Goal: Task Accomplishment & Management: Manage account settings

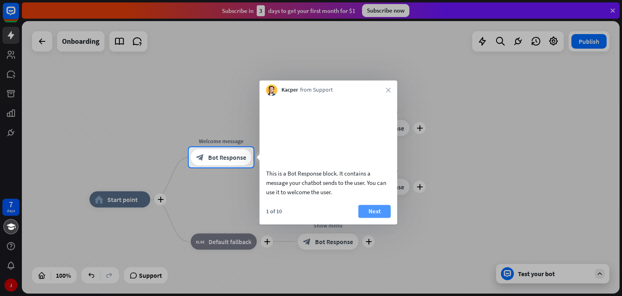
click at [368, 217] on button "Next" at bounding box center [374, 210] width 32 height 13
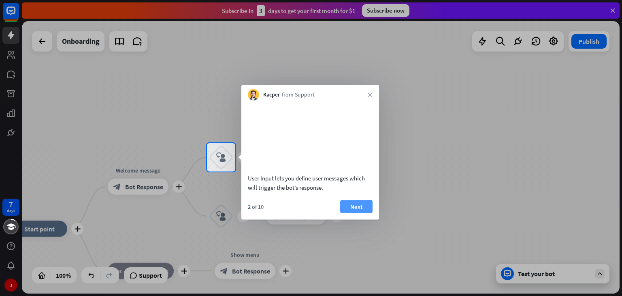
click at [364, 213] on button "Next" at bounding box center [356, 206] width 32 height 13
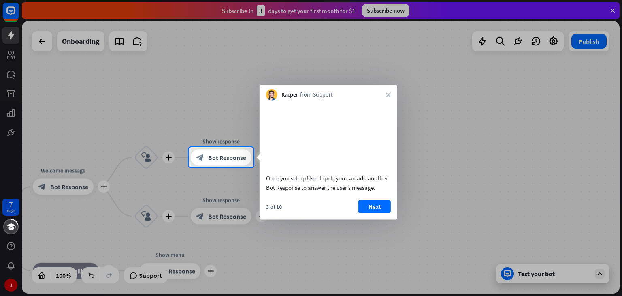
click at [364, 213] on button "Next" at bounding box center [374, 206] width 32 height 13
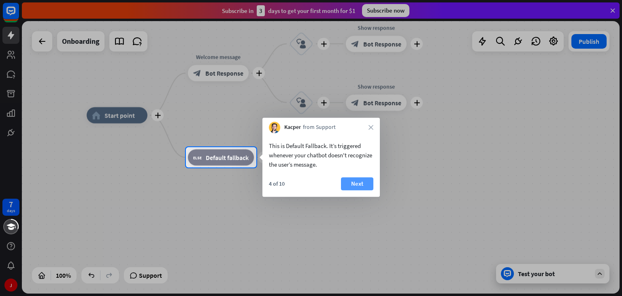
click at [355, 185] on button "Next" at bounding box center [357, 183] width 32 height 13
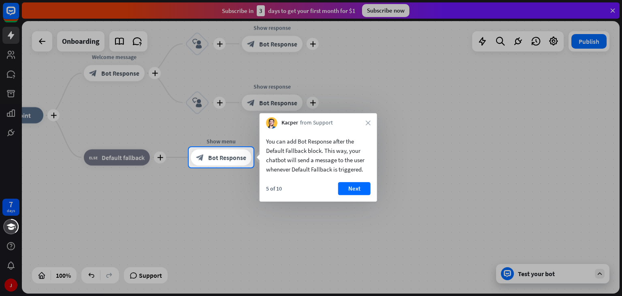
click at [355, 185] on button "Next" at bounding box center [354, 188] width 32 height 13
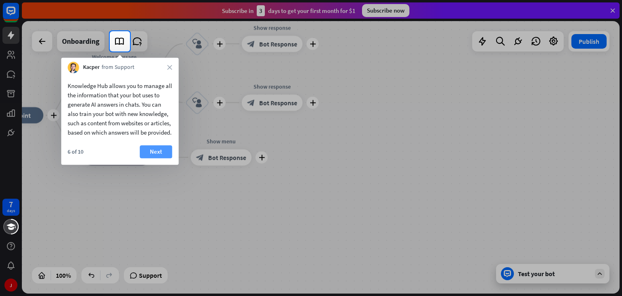
click at [163, 158] on button "Next" at bounding box center [156, 151] width 32 height 13
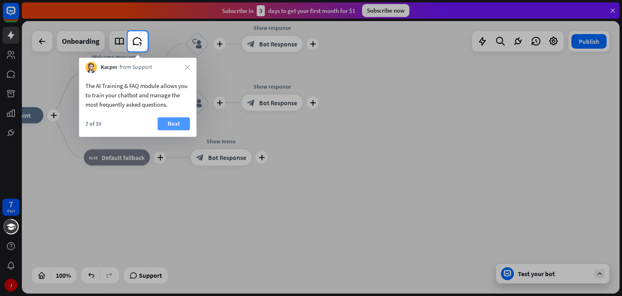
click at [169, 121] on button "Next" at bounding box center [174, 123] width 32 height 13
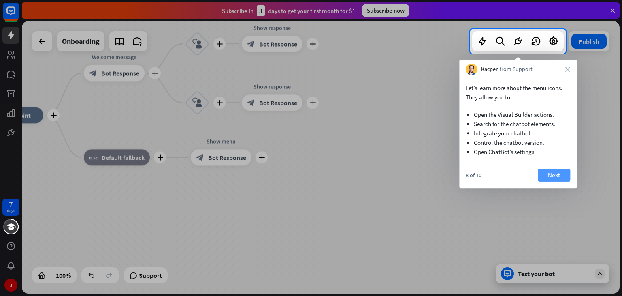
click at [552, 174] on button "Next" at bounding box center [554, 174] width 32 height 13
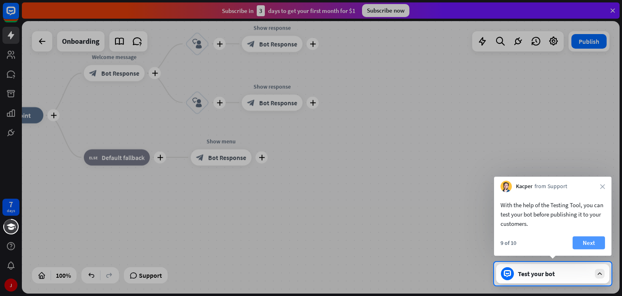
click at [588, 242] on button "Next" at bounding box center [589, 242] width 32 height 13
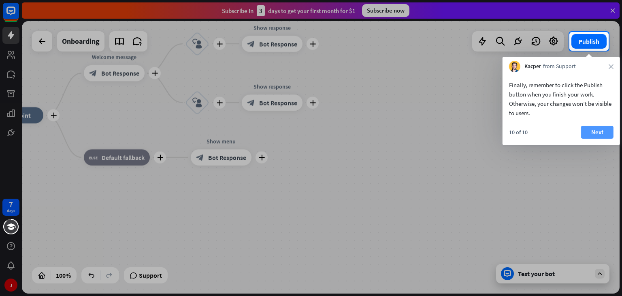
click at [590, 130] on button "Next" at bounding box center [597, 132] width 32 height 13
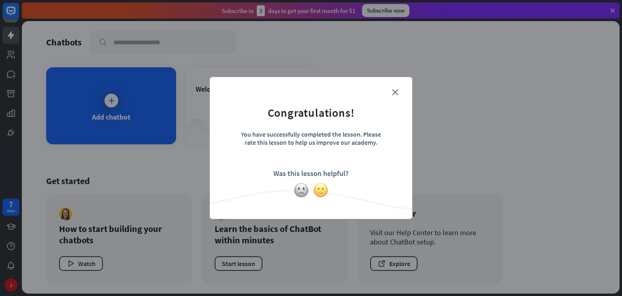
click at [322, 188] on img at bounding box center [320, 189] width 15 height 15
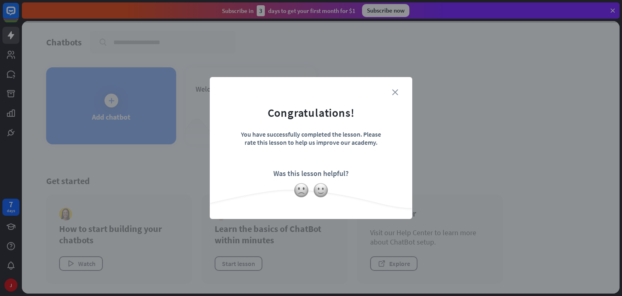
click at [396, 89] on icon "close" at bounding box center [395, 92] width 6 height 6
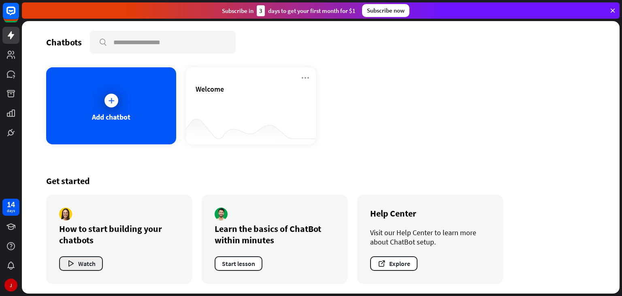
click at [77, 266] on button "Watch" at bounding box center [81, 263] width 44 height 15
click at [593, 148] on div "close" at bounding box center [311, 148] width 622 height 296
click at [232, 262] on button "Start lesson" at bounding box center [239, 263] width 48 height 15
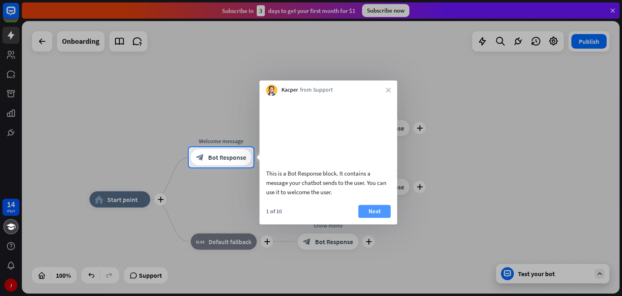
click at [374, 217] on button "Next" at bounding box center [374, 210] width 32 height 13
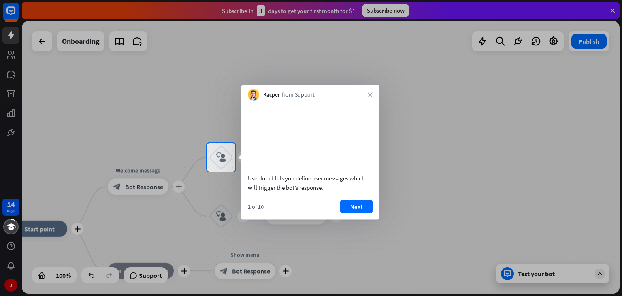
click at [370, 92] on div "Kacper from Support close" at bounding box center [310, 92] width 138 height 15
click at [367, 95] on div "Kacper from Support close" at bounding box center [310, 92] width 138 height 15
click at [369, 94] on icon "close" at bounding box center [370, 94] width 5 height 5
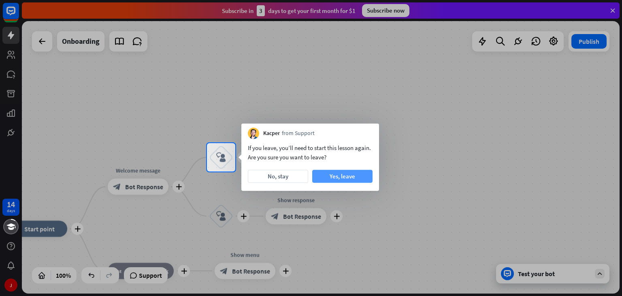
click at [343, 175] on button "Yes, leave" at bounding box center [342, 176] width 60 height 13
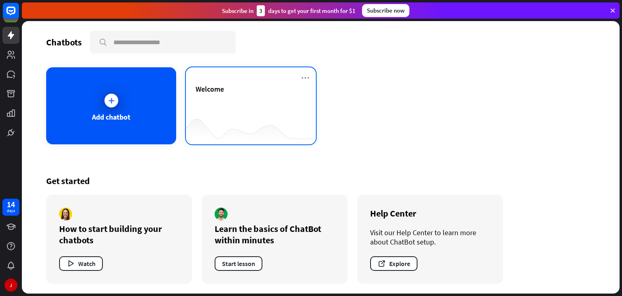
click at [279, 82] on div "Welcome" at bounding box center [251, 105] width 130 height 77
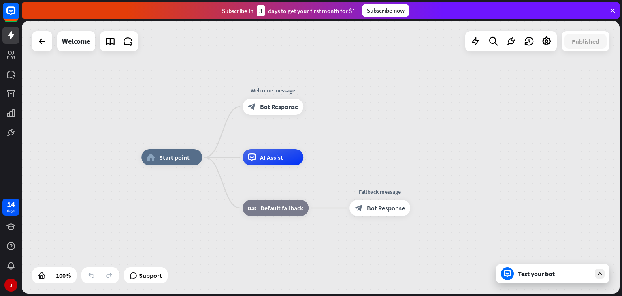
click at [538, 279] on div "Test your bot" at bounding box center [552, 273] width 113 height 19
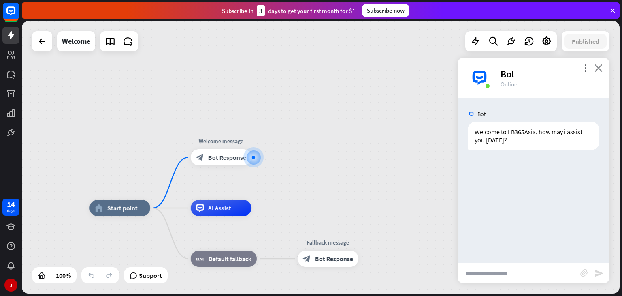
click at [599, 65] on icon "close" at bounding box center [598, 68] width 8 height 8
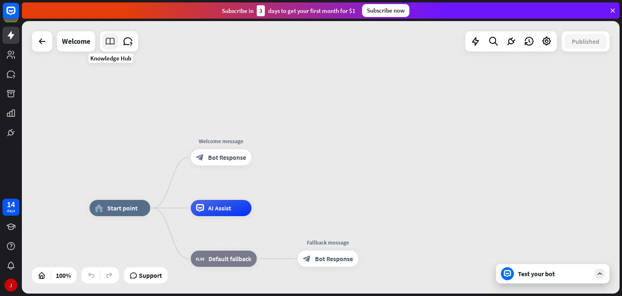
click at [111, 45] on icon at bounding box center [110, 41] width 11 height 11
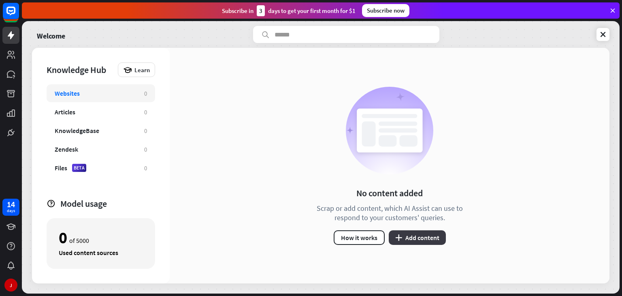
click at [419, 237] on button "plus Add content" at bounding box center [417, 237] width 57 height 15
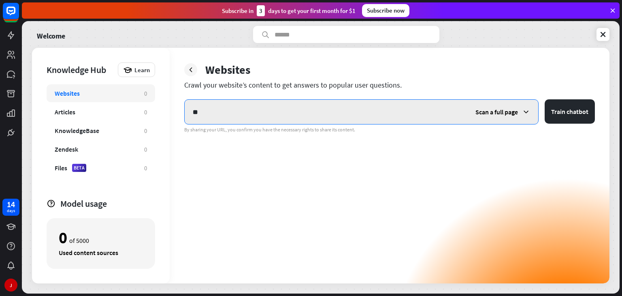
type input "*"
paste input "**********"
type input "*"
paste input "**********"
type input "**********"
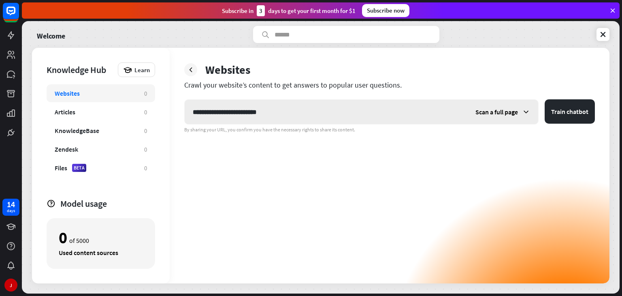
click at [496, 117] on div "Scan a full page" at bounding box center [502, 112] width 71 height 24
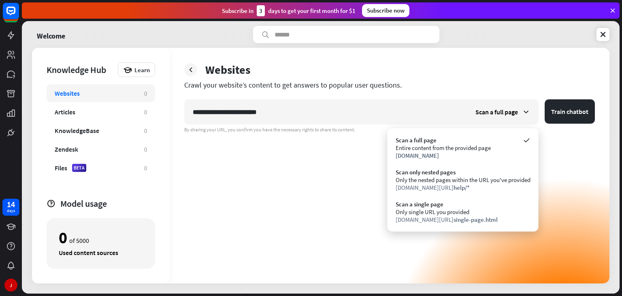
click at [502, 79] on div "**********" at bounding box center [390, 165] width 440 height 235
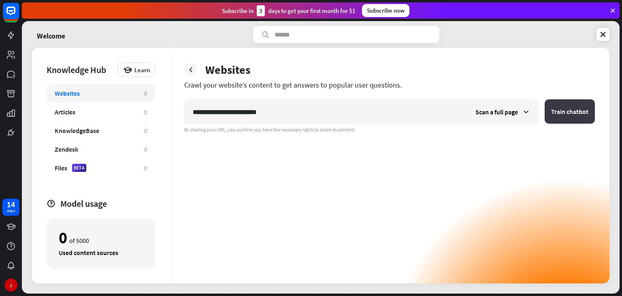
click at [578, 112] on button "Train chatbot" at bounding box center [570, 111] width 50 height 24
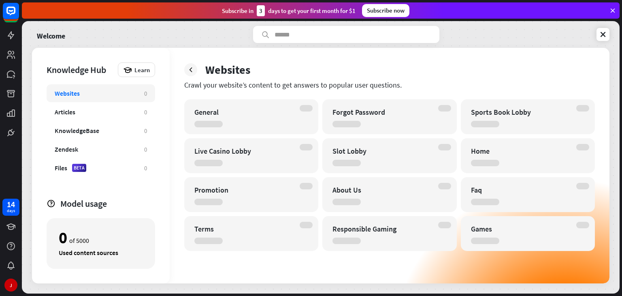
click at [371, 84] on div "Crawl your website’s content to get answers to popular user questions." at bounding box center [389, 84] width 411 height 9
click at [504, 151] on div "Home" at bounding box center [521, 150] width 100 height 9
click at [11, 284] on div "J" at bounding box center [10, 284] width 13 height 13
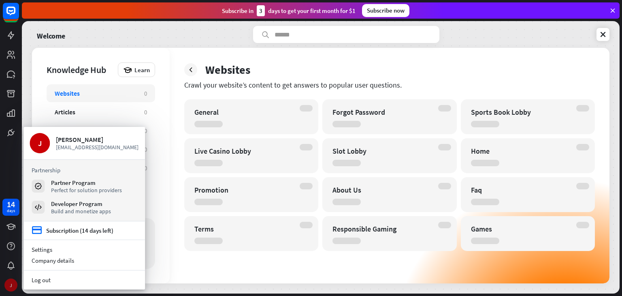
click at [9, 281] on div "J" at bounding box center [10, 284] width 13 height 13
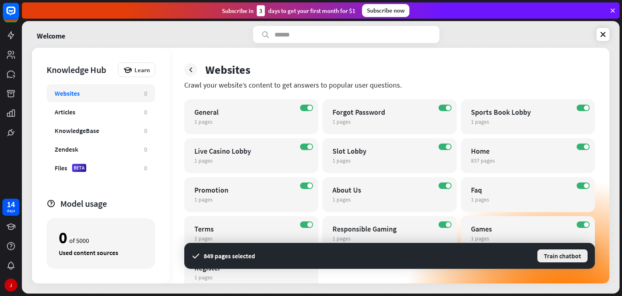
click at [560, 252] on button "Train chatbot" at bounding box center [562, 255] width 52 height 15
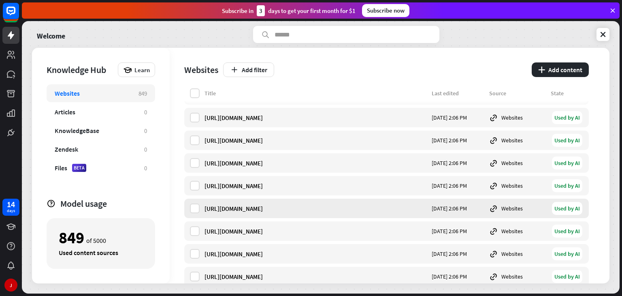
scroll to position [162, 0]
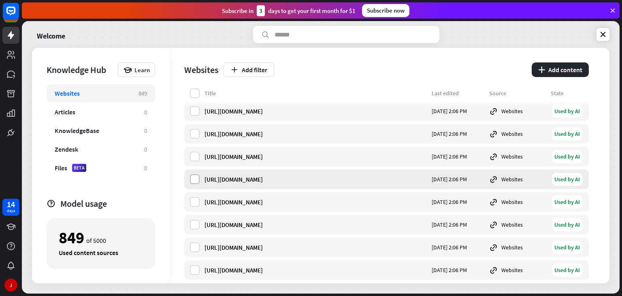
click at [196, 177] on label at bounding box center [195, 179] width 10 height 10
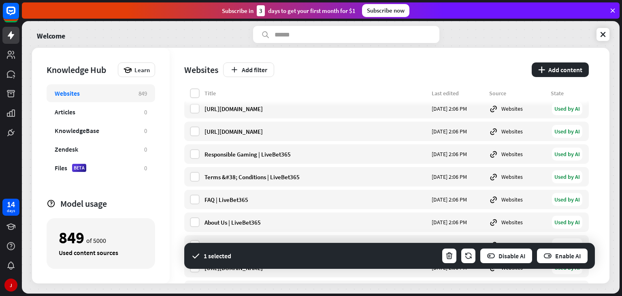
scroll to position [0, 0]
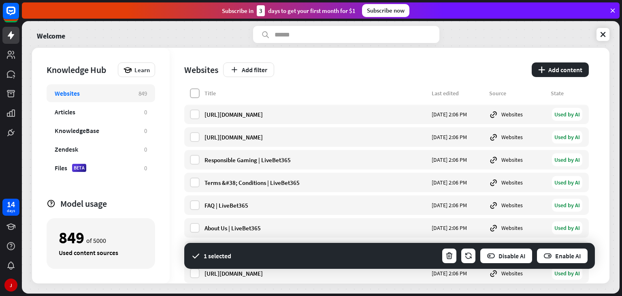
click at [193, 92] on label at bounding box center [195, 93] width 10 height 10
click at [195, 115] on icon at bounding box center [194, 114] width 7 height 7
click at [194, 136] on icon at bounding box center [194, 136] width 7 height 7
click at [196, 155] on label at bounding box center [195, 160] width 10 height 10
click at [197, 179] on icon at bounding box center [194, 182] width 7 height 7
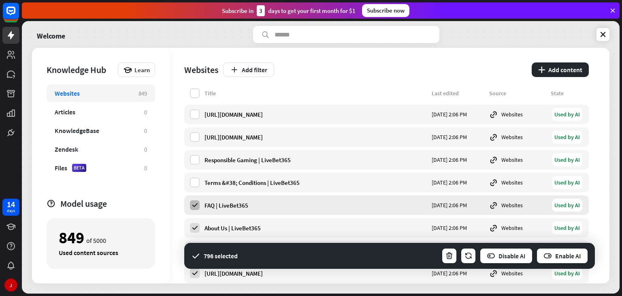
click at [194, 208] on icon at bounding box center [194, 204] width 7 height 7
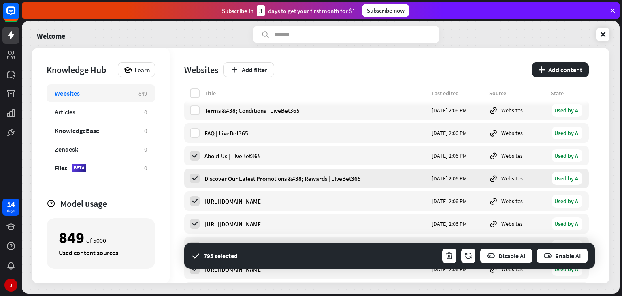
scroll to position [81, 0]
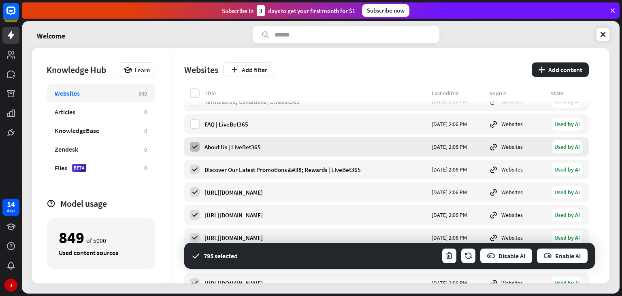
click at [197, 143] on icon at bounding box center [194, 146] width 7 height 7
click at [196, 167] on icon at bounding box center [194, 169] width 7 height 7
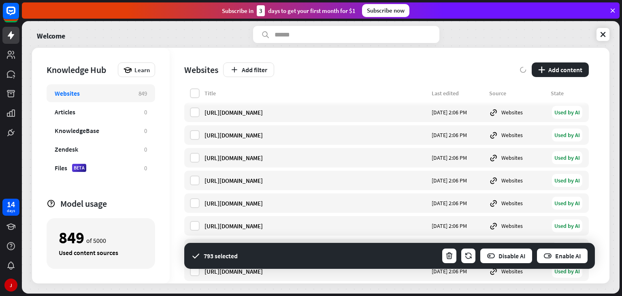
scroll to position [19086, 0]
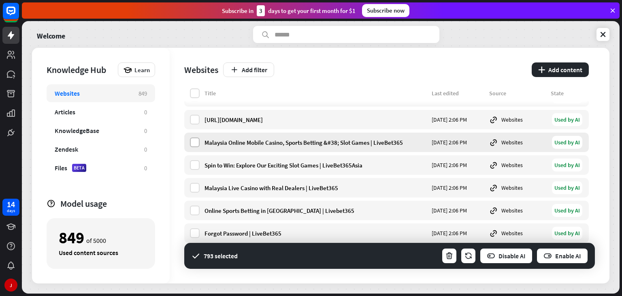
click at [192, 142] on label at bounding box center [195, 142] width 10 height 10
click at [193, 162] on label at bounding box center [195, 165] width 10 height 10
click at [193, 185] on label at bounding box center [195, 188] width 10 height 10
click at [196, 214] on label at bounding box center [195, 210] width 10 height 10
click at [195, 237] on label at bounding box center [195, 233] width 10 height 10
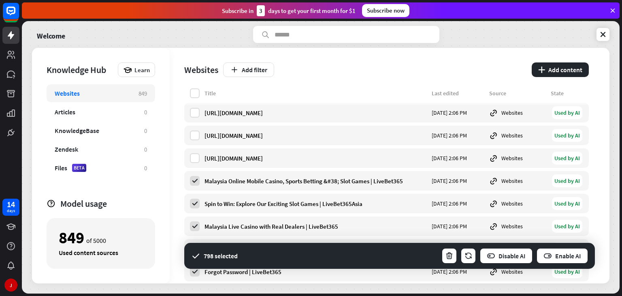
scroll to position [19046, 0]
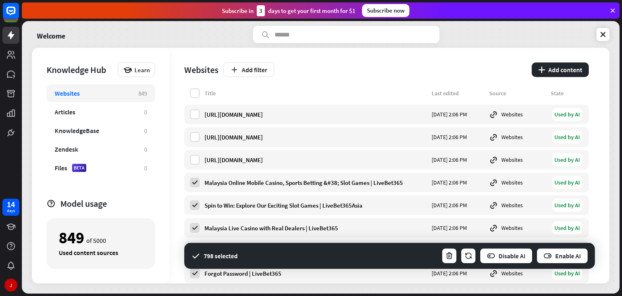
click at [165, 271] on div "Knowledge Hub Learn Websites 849 Articles 0 KnowledgeBase 0 Zendesk 0 Files BET…" at bounding box center [101, 165] width 138 height 235
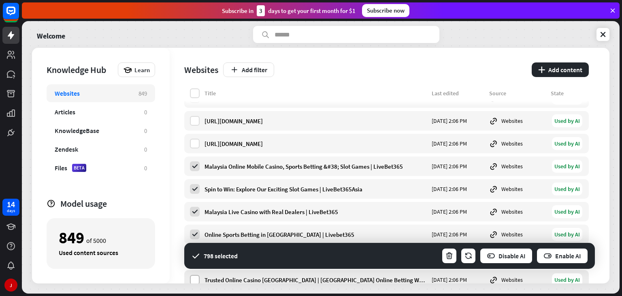
click at [196, 281] on label at bounding box center [195, 280] width 10 height 10
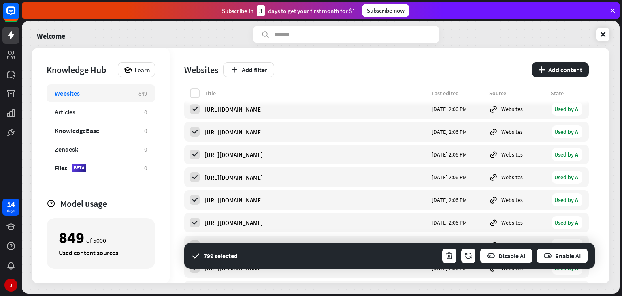
scroll to position [19086, 0]
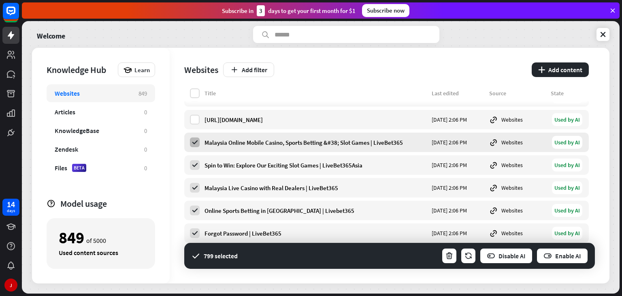
click at [194, 140] on icon at bounding box center [194, 141] width 7 height 7
click at [196, 164] on icon at bounding box center [194, 164] width 7 height 7
click at [196, 184] on icon at bounding box center [194, 187] width 7 height 7
click at [193, 213] on icon at bounding box center [194, 209] width 7 height 7
click at [196, 234] on icon at bounding box center [194, 232] width 7 height 7
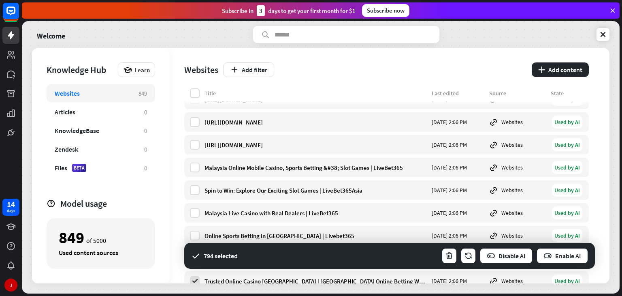
scroll to position [19062, 0]
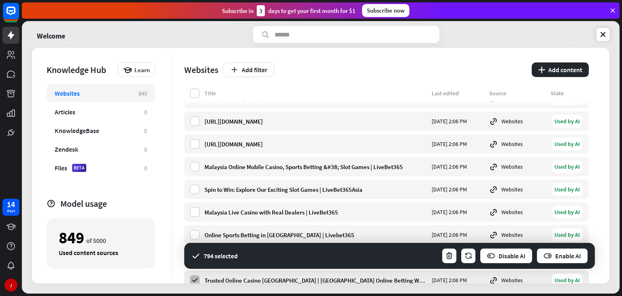
click at [191, 276] on icon at bounding box center [194, 279] width 7 height 7
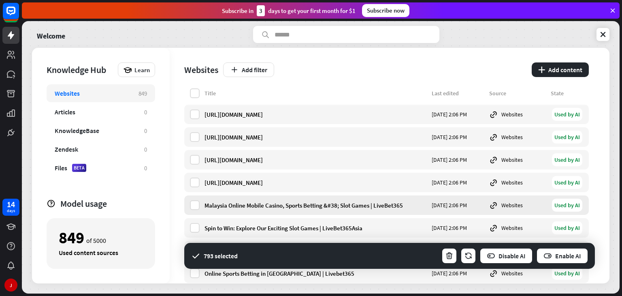
scroll to position [19022, 0]
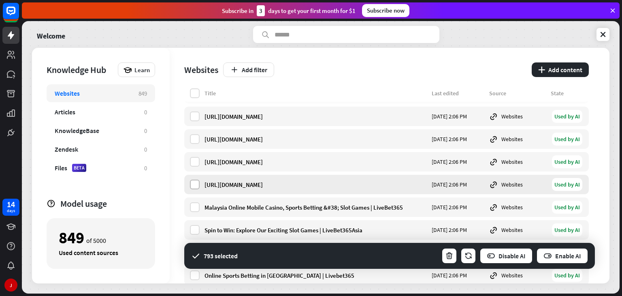
click at [196, 182] on label at bounding box center [195, 184] width 10 height 10
click at [198, 161] on label at bounding box center [195, 162] width 10 height 10
click at [198, 147] on div "[URL][DOMAIN_NAME] [DATE] 2:06 PM Websites Used by AI" at bounding box center [386, 138] width 404 height 19
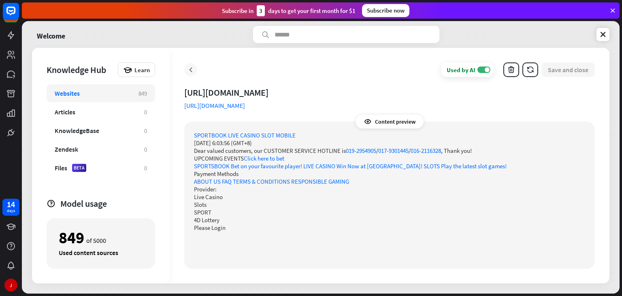
click at [192, 68] on icon at bounding box center [191, 70] width 8 height 8
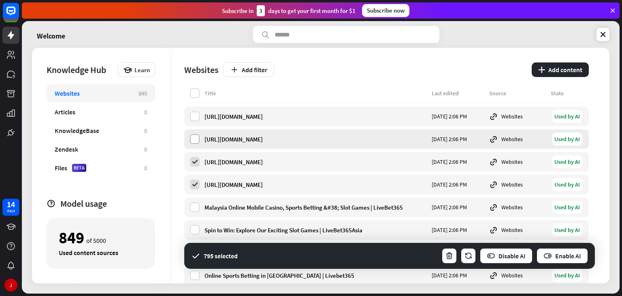
click at [191, 141] on label at bounding box center [195, 139] width 10 height 10
click at [193, 117] on label at bounding box center [195, 116] width 10 height 10
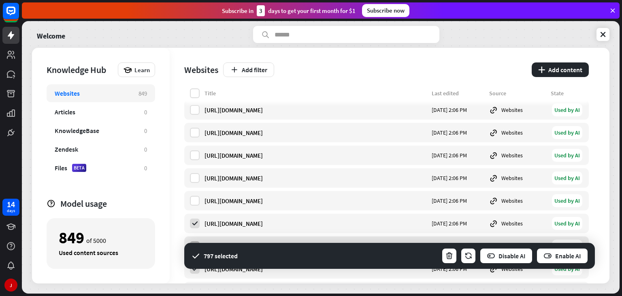
scroll to position [18900, 0]
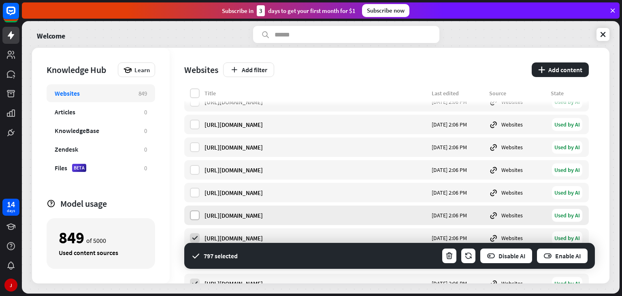
click at [192, 212] on label at bounding box center [195, 215] width 10 height 10
click at [193, 188] on label at bounding box center [195, 192] width 10 height 10
click at [196, 175] on div "[URL][DOMAIN_NAME] [DATE] 2:06 PM Websites Used by AI" at bounding box center [386, 169] width 404 height 19
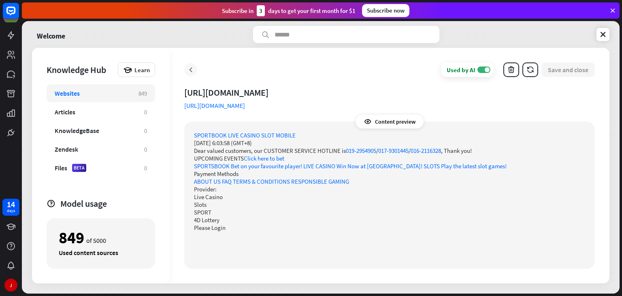
click at [189, 67] on icon at bounding box center [191, 70] width 8 height 8
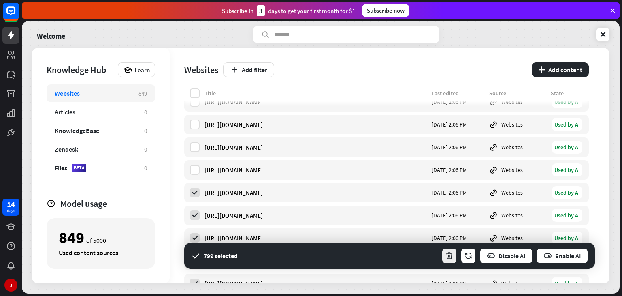
click at [447, 254] on icon "button" at bounding box center [449, 255] width 9 height 9
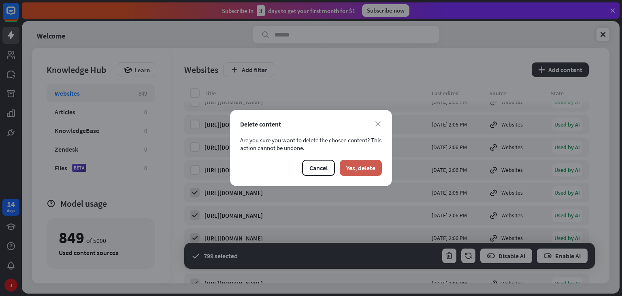
click at [354, 166] on button "Yes, delete" at bounding box center [361, 168] width 42 height 16
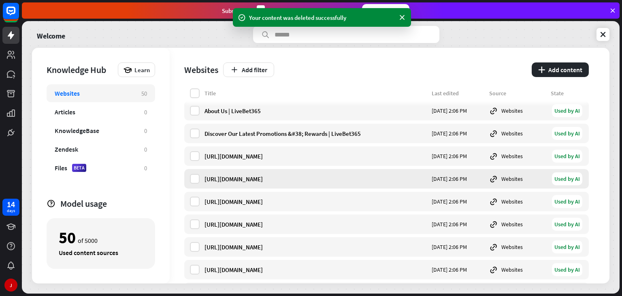
scroll to position [121, 0]
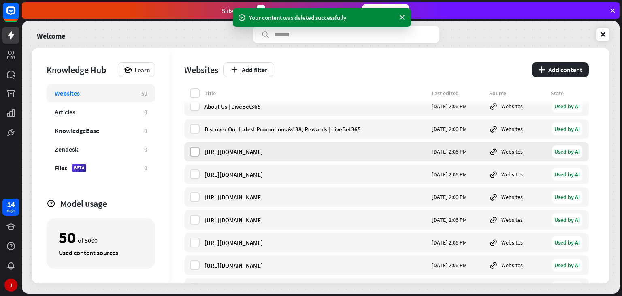
click at [192, 154] on label at bounding box center [195, 152] width 10 height 10
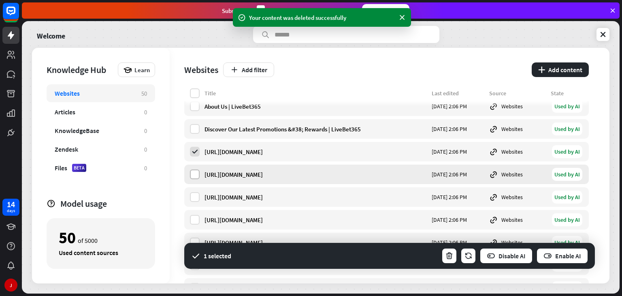
click at [193, 173] on label at bounding box center [195, 174] width 10 height 10
click at [192, 198] on label at bounding box center [195, 197] width 10 height 10
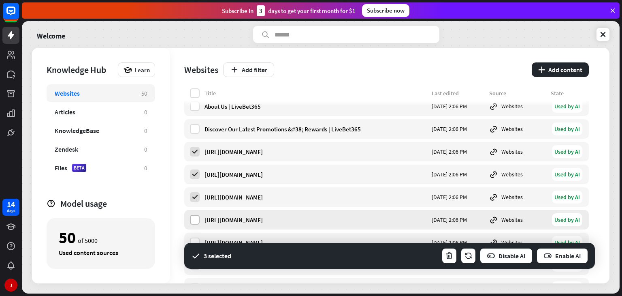
click at [193, 216] on label at bounding box center [195, 220] width 10 height 10
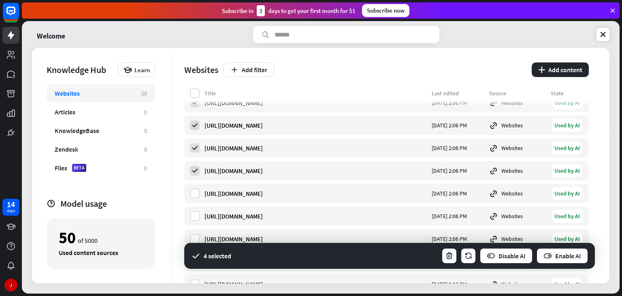
scroll to position [202, 0]
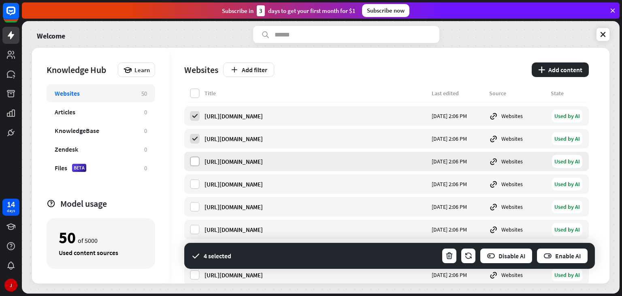
click at [191, 164] on label at bounding box center [195, 161] width 10 height 10
click at [195, 185] on label at bounding box center [195, 184] width 10 height 10
click at [195, 202] on label at bounding box center [195, 207] width 10 height 10
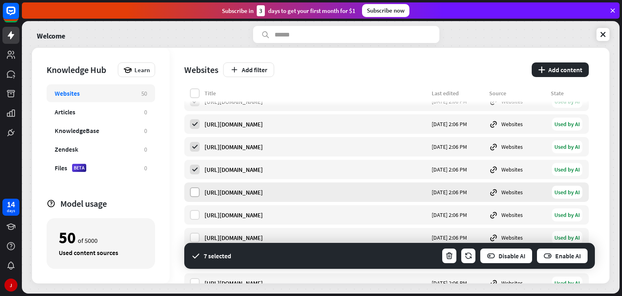
scroll to position [243, 0]
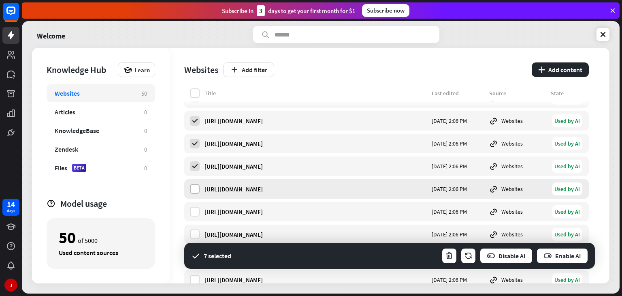
click at [196, 189] on label at bounding box center [195, 189] width 10 height 10
click at [193, 218] on div "[URL][DOMAIN_NAME] [DATE] 2:06 PM Websites Used by AI" at bounding box center [386, 211] width 404 height 19
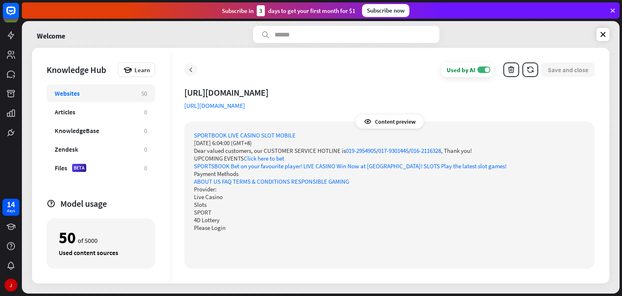
click at [188, 66] on icon at bounding box center [191, 70] width 8 height 8
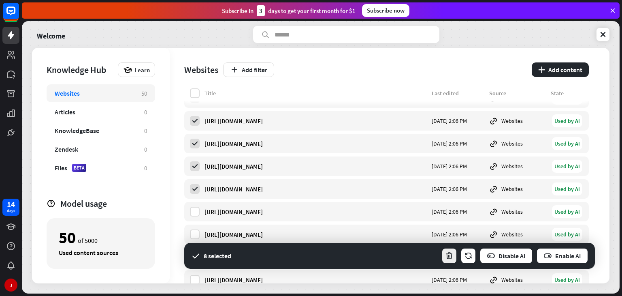
click at [444, 253] on button "button" at bounding box center [449, 255] width 16 height 16
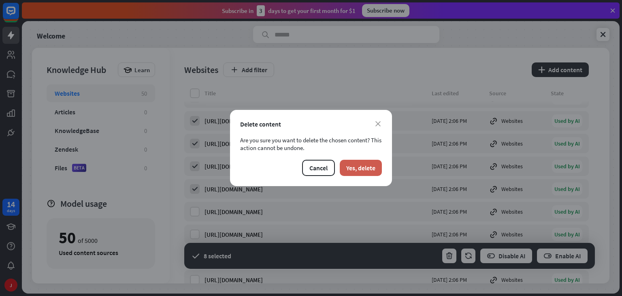
click at [360, 169] on button "Yes, delete" at bounding box center [361, 168] width 42 height 16
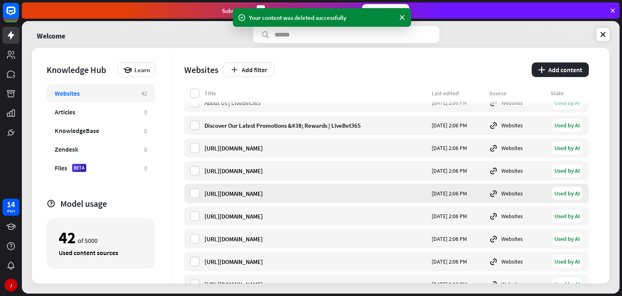
scroll to position [143, 0]
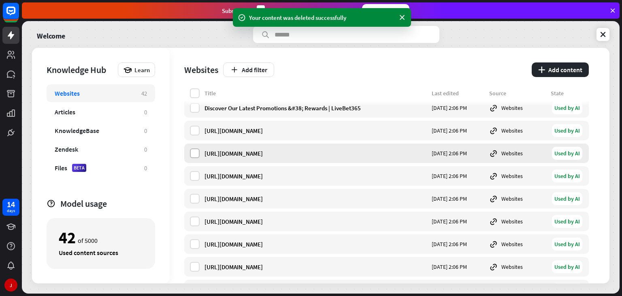
drag, startPoint x: 191, startPoint y: 130, endPoint x: 192, endPoint y: 149, distance: 18.7
click at [191, 131] on label at bounding box center [195, 131] width 10 height 10
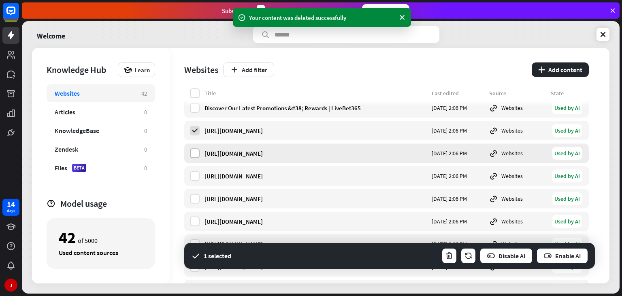
click at [192, 156] on label at bounding box center [195, 153] width 10 height 10
click at [193, 177] on label at bounding box center [195, 176] width 10 height 10
click at [195, 202] on label at bounding box center [195, 199] width 10 height 10
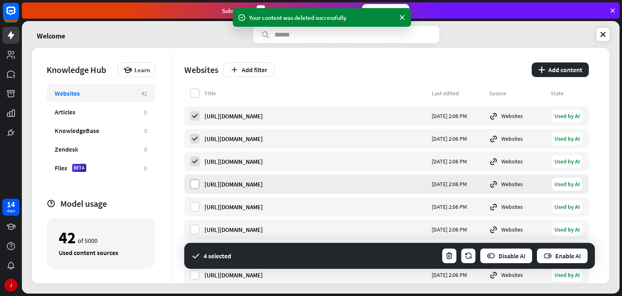
scroll to position [183, 0]
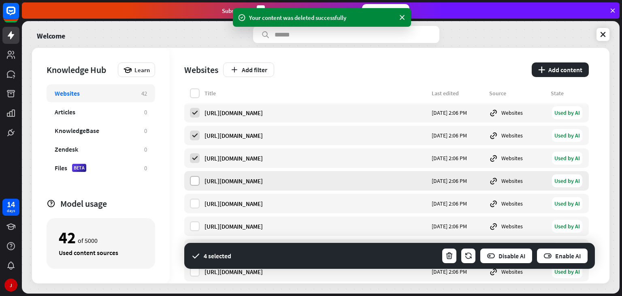
click at [197, 181] on label at bounding box center [195, 181] width 10 height 10
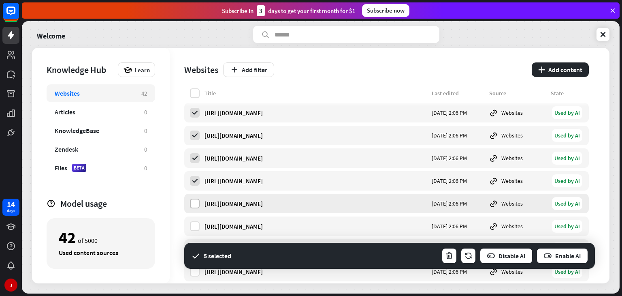
click at [193, 206] on label at bounding box center [195, 203] width 10 height 10
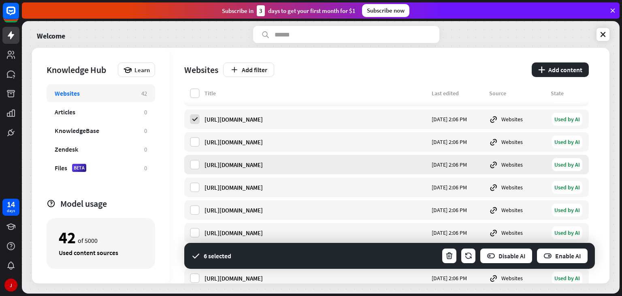
scroll to position [264, 0]
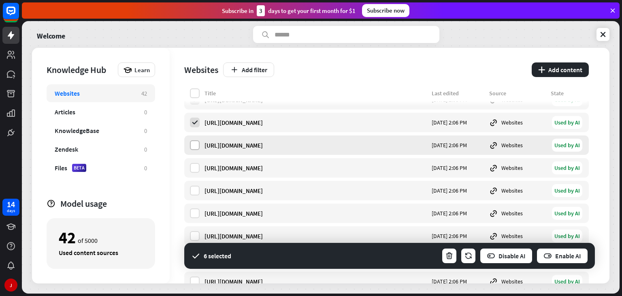
click at [194, 148] on label at bounding box center [195, 145] width 10 height 10
click at [194, 168] on label at bounding box center [195, 168] width 10 height 10
click at [198, 191] on label at bounding box center [195, 190] width 10 height 10
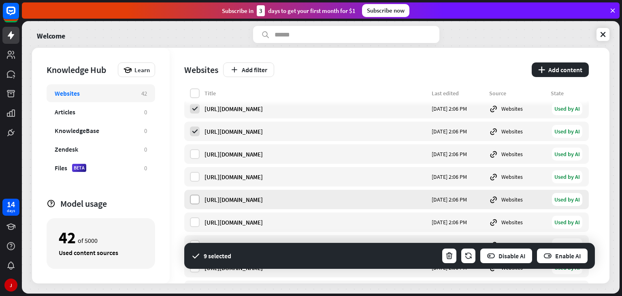
scroll to position [345, 0]
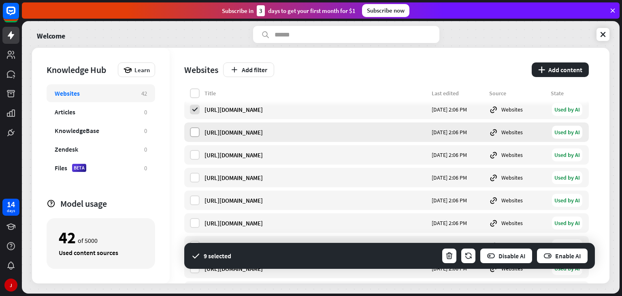
click at [195, 132] on label at bounding box center [195, 132] width 10 height 10
click at [194, 153] on label at bounding box center [195, 155] width 10 height 10
click at [194, 180] on label at bounding box center [195, 177] width 10 height 10
click at [193, 199] on label at bounding box center [195, 200] width 10 height 10
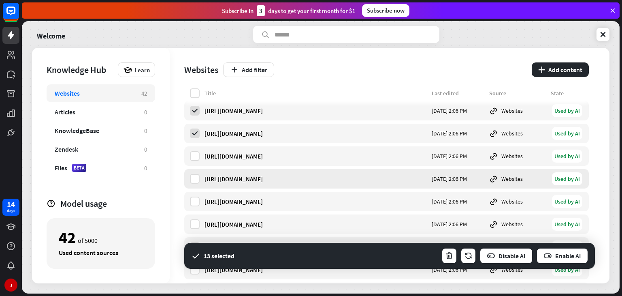
scroll to position [426, 0]
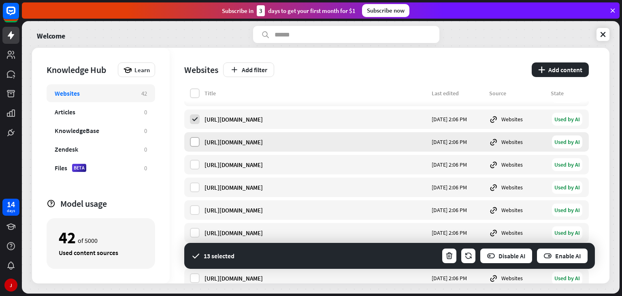
click at [195, 140] on label at bounding box center [195, 142] width 10 height 10
click at [195, 162] on label at bounding box center [195, 165] width 10 height 10
click at [196, 189] on label at bounding box center [195, 187] width 10 height 10
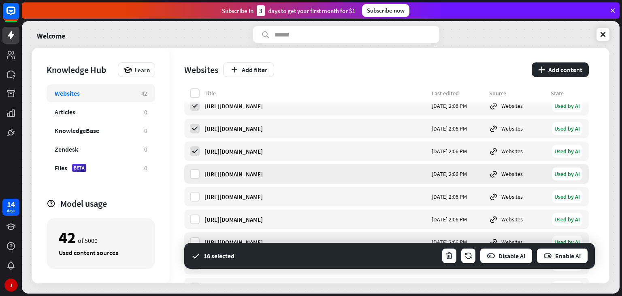
scroll to position [466, 0]
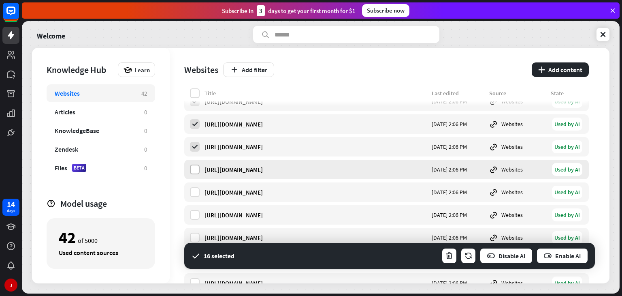
click at [194, 172] on label at bounding box center [195, 169] width 10 height 10
click at [192, 196] on label at bounding box center [195, 192] width 10 height 10
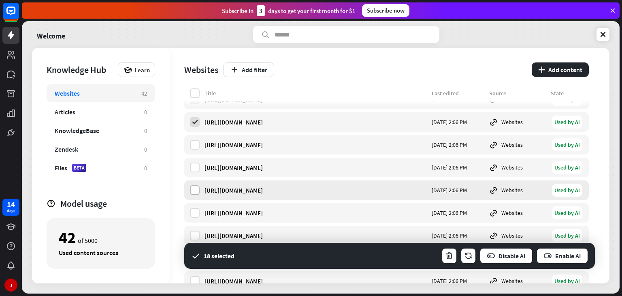
scroll to position [547, 0]
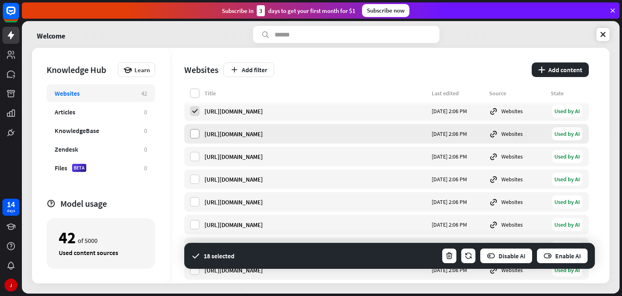
click at [198, 134] on label at bounding box center [195, 134] width 10 height 10
click at [198, 154] on label at bounding box center [195, 156] width 10 height 10
click at [196, 180] on label at bounding box center [195, 179] width 10 height 10
click at [195, 200] on label at bounding box center [195, 202] width 10 height 10
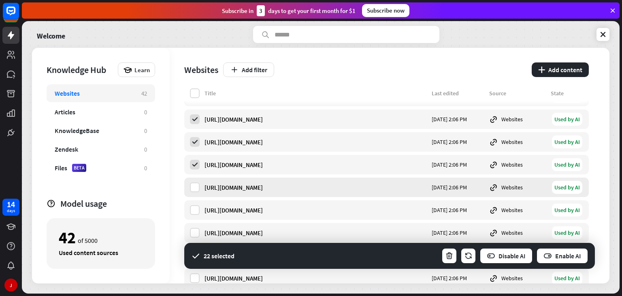
scroll to position [588, 0]
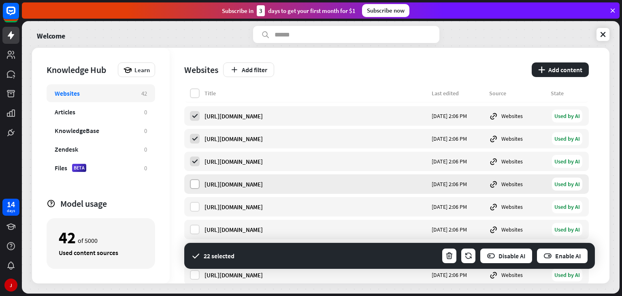
click at [190, 186] on label at bounding box center [195, 184] width 10 height 10
click at [194, 202] on label at bounding box center [195, 207] width 10 height 10
click at [446, 253] on icon "button" at bounding box center [449, 255] width 9 height 9
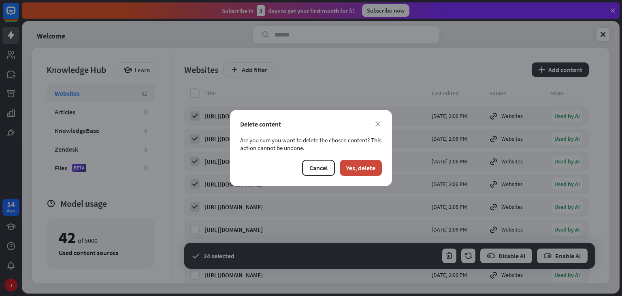
click at [358, 176] on div "close Delete content Are you sure you want to delete the chosen content? This a…" at bounding box center [311, 148] width 162 height 76
click at [359, 169] on button "Yes, delete" at bounding box center [361, 168] width 42 height 16
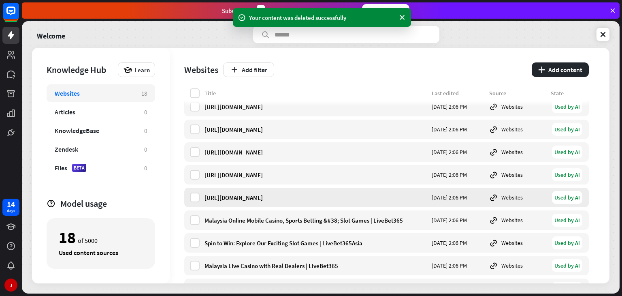
scroll to position [164, 0]
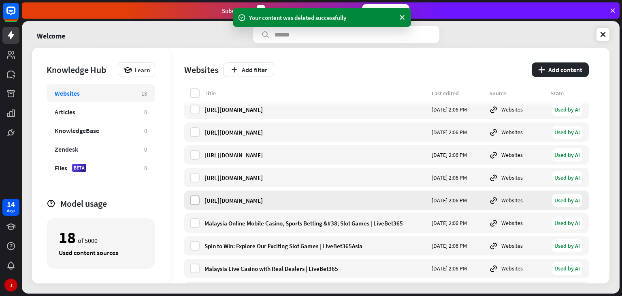
click at [194, 199] on label at bounding box center [195, 200] width 10 height 10
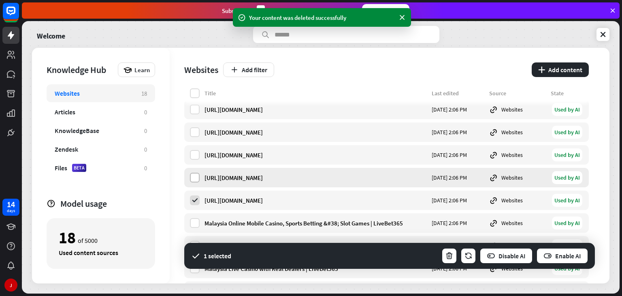
click at [194, 176] on label at bounding box center [195, 177] width 10 height 10
click at [195, 161] on div "[URL][DOMAIN_NAME] [DATE] 2:06 PM Websites Used by AI" at bounding box center [386, 154] width 404 height 19
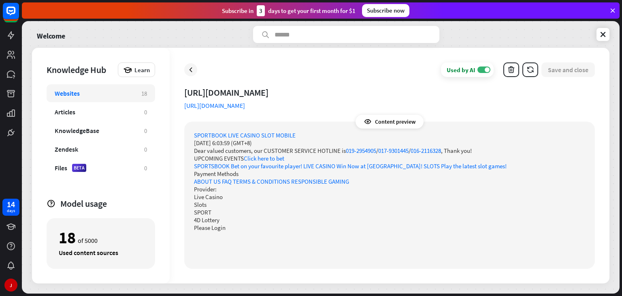
click at [187, 72] on icon at bounding box center [191, 70] width 8 height 8
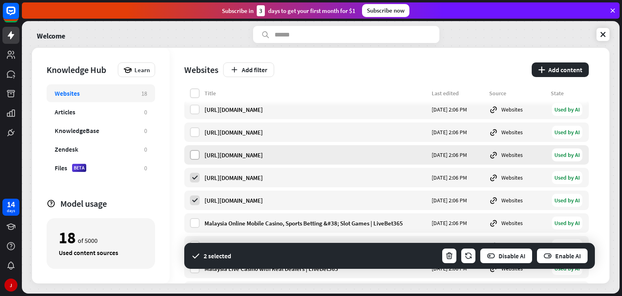
click at [196, 153] on label at bounding box center [195, 155] width 10 height 10
click at [195, 138] on div "[URL][DOMAIN_NAME] [DATE] 2:06 PM Websites Used by AI" at bounding box center [386, 131] width 404 height 19
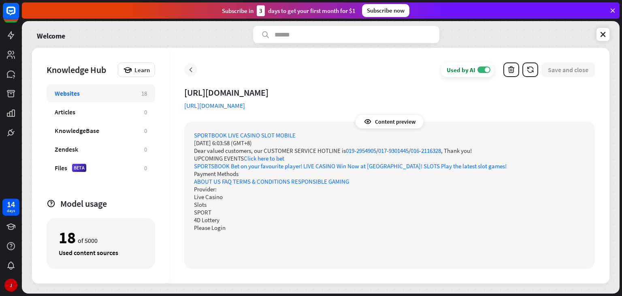
click at [189, 68] on icon at bounding box center [191, 70] width 8 height 8
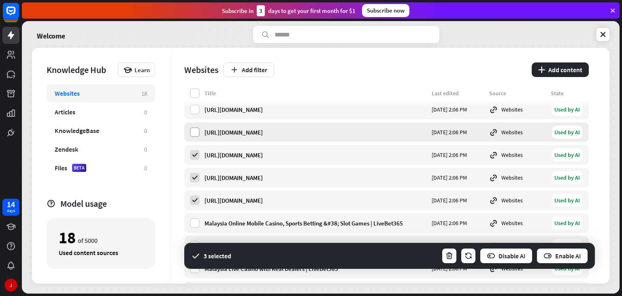
click at [190, 133] on label at bounding box center [195, 132] width 10 height 10
click at [193, 112] on label at bounding box center [195, 109] width 10 height 10
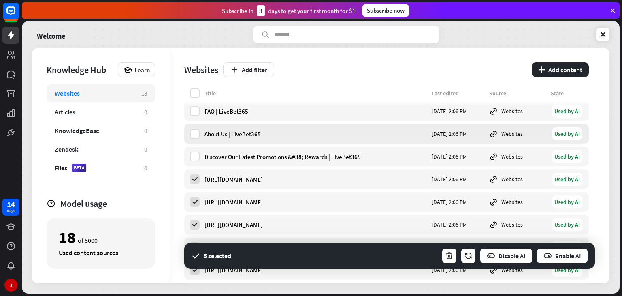
scroll to position [83, 0]
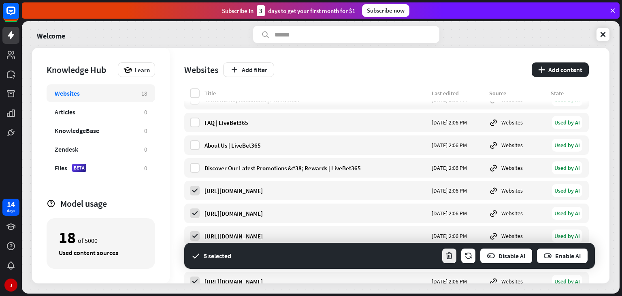
click at [448, 256] on icon "button" at bounding box center [449, 255] width 9 height 9
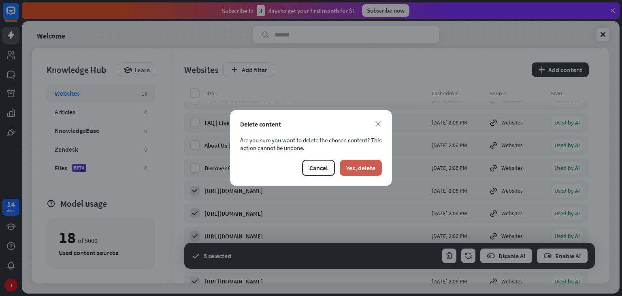
click at [365, 168] on button "Yes, delete" at bounding box center [361, 168] width 42 height 16
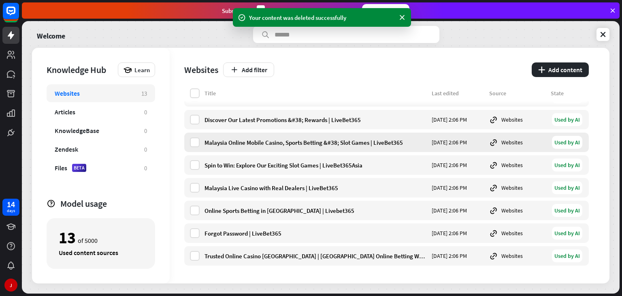
scroll to position [0, 0]
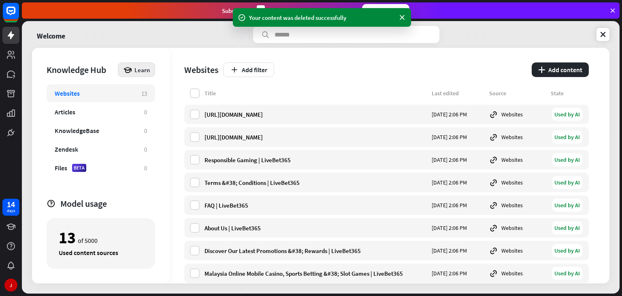
click at [145, 73] on div "Learn" at bounding box center [136, 69] width 37 height 15
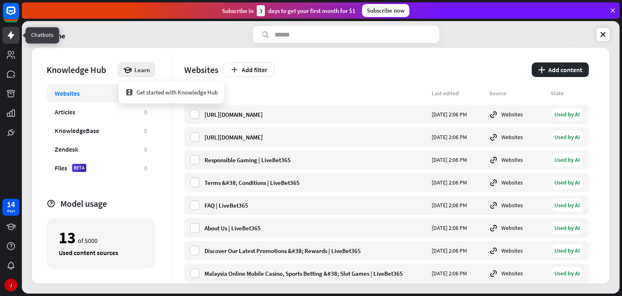
click at [16, 30] on link at bounding box center [10, 35] width 17 height 17
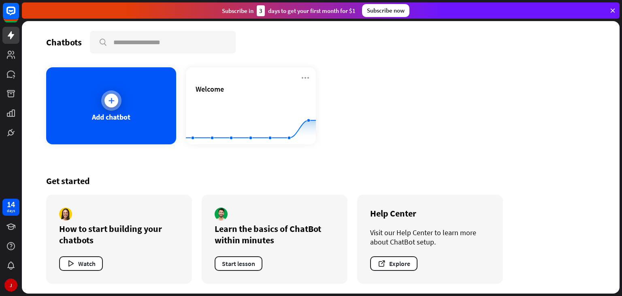
click at [119, 104] on div at bounding box center [111, 100] width 20 height 20
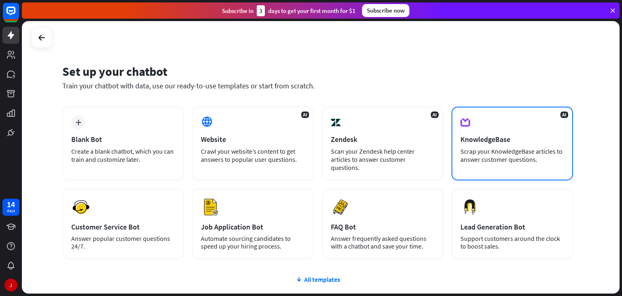
click at [529, 128] on div "AI KnowledgeBase Scrap your KnowledgeBase articles to answer customer questions." at bounding box center [511, 143] width 121 height 74
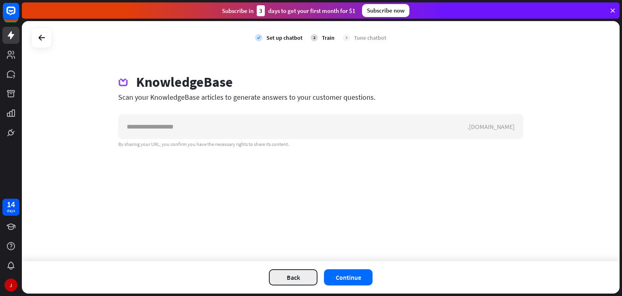
click at [293, 278] on button "Back" at bounding box center [293, 277] width 49 height 16
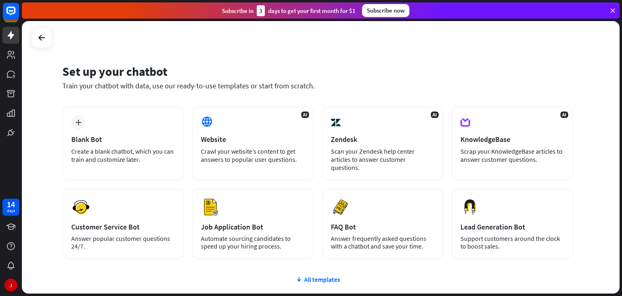
click at [315, 277] on div "plus Blank Bot Create a blank chatbot, which you can train and customize later.…" at bounding box center [317, 230] width 511 height 249
click at [316, 275] on div "All templates" at bounding box center [317, 279] width 511 height 8
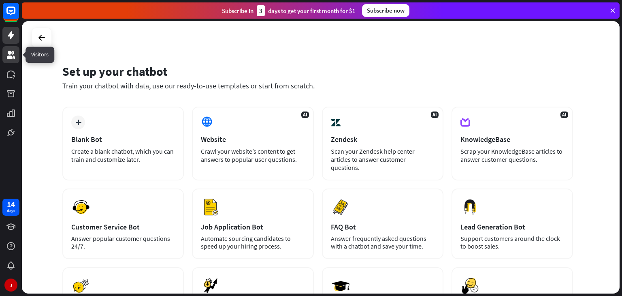
click at [11, 57] on icon at bounding box center [11, 55] width 8 height 8
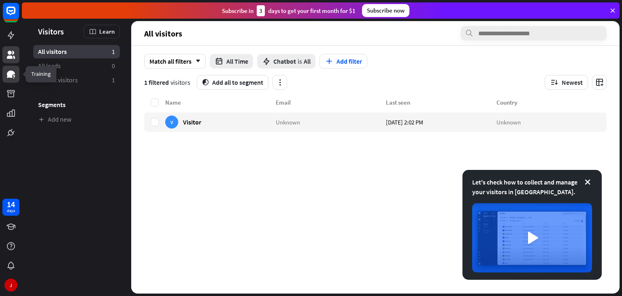
click at [15, 75] on icon at bounding box center [11, 74] width 10 height 10
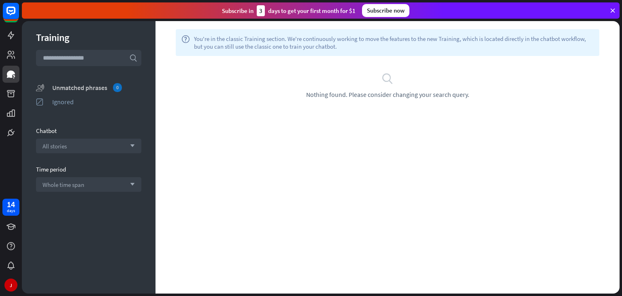
click at [93, 89] on div "Unmatched phrases 0" at bounding box center [96, 87] width 89 height 9
click at [81, 99] on div "Ignored" at bounding box center [96, 102] width 89 height 8
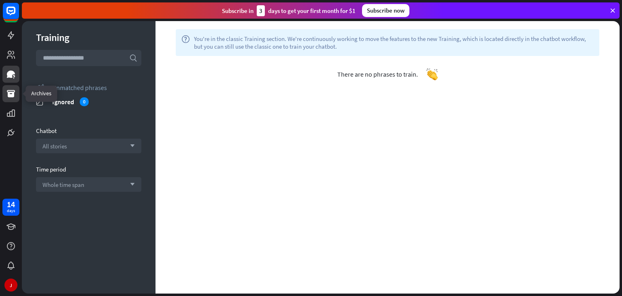
click at [16, 91] on link at bounding box center [10, 93] width 17 height 17
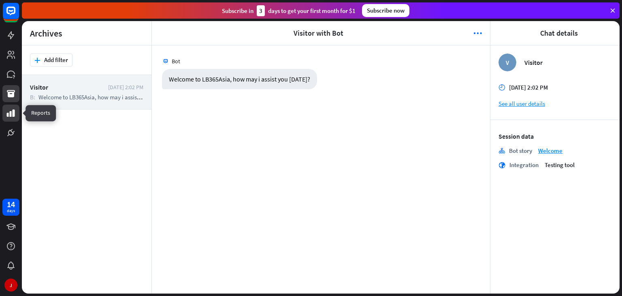
click at [13, 110] on icon at bounding box center [11, 112] width 8 height 7
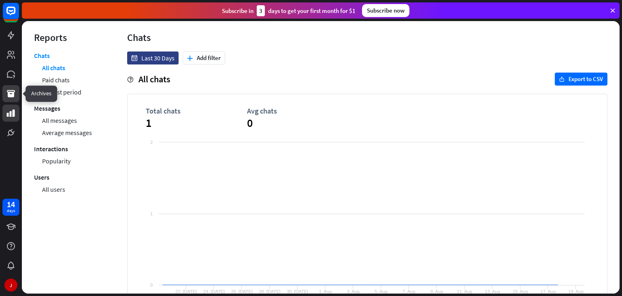
click at [15, 91] on icon at bounding box center [11, 93] width 8 height 7
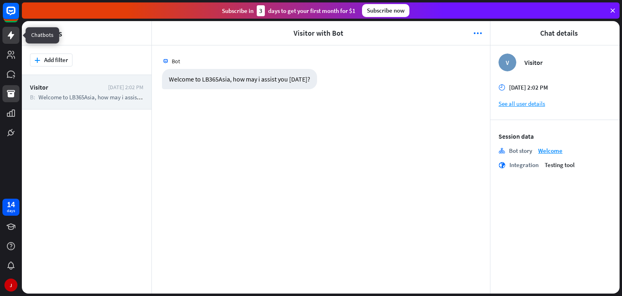
click at [11, 38] on icon at bounding box center [11, 35] width 6 height 8
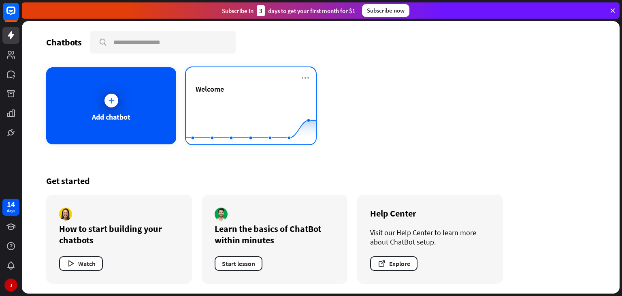
click at [236, 100] on rect at bounding box center [251, 124] width 130 height 51
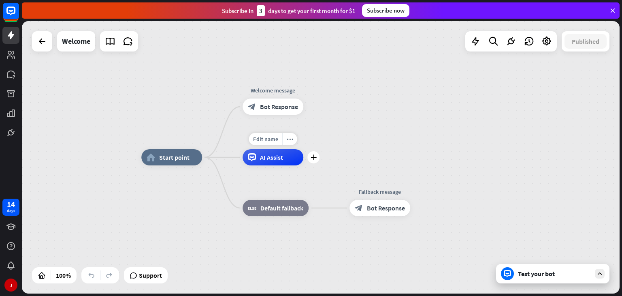
click at [271, 162] on div "AI Assist" at bounding box center [273, 157] width 61 height 16
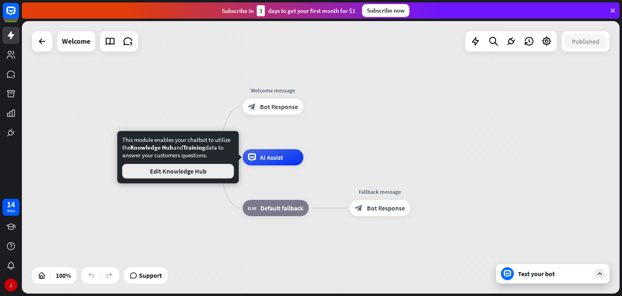
click at [196, 175] on button "Edit Knowledge Hub" at bounding box center [178, 171] width 112 height 15
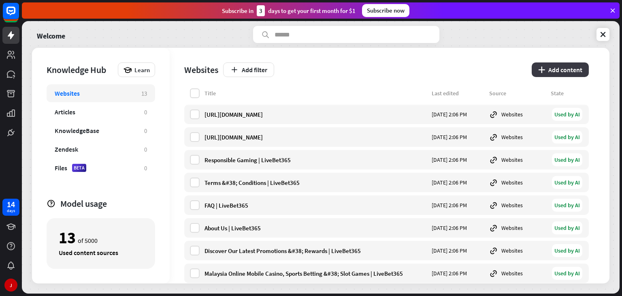
click at [550, 72] on button "plus Add content" at bounding box center [560, 69] width 57 height 15
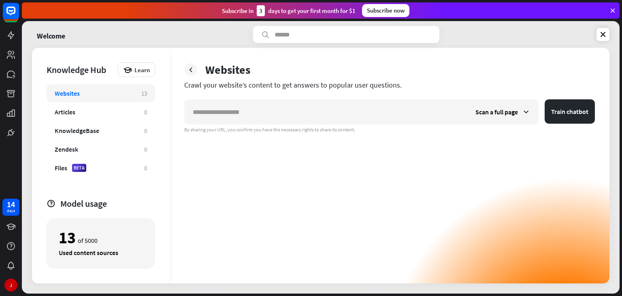
click at [194, 76] on div "Websites" at bounding box center [389, 69] width 411 height 15
click at [192, 73] on icon at bounding box center [191, 70] width 8 height 8
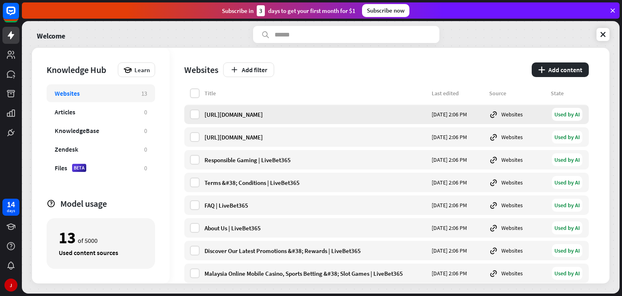
click at [564, 112] on div "Used by AI" at bounding box center [567, 114] width 30 height 13
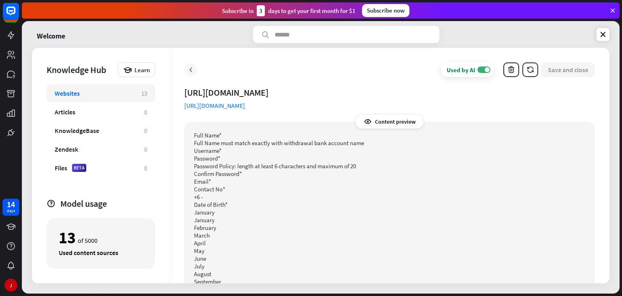
click at [188, 66] on icon at bounding box center [191, 70] width 8 height 8
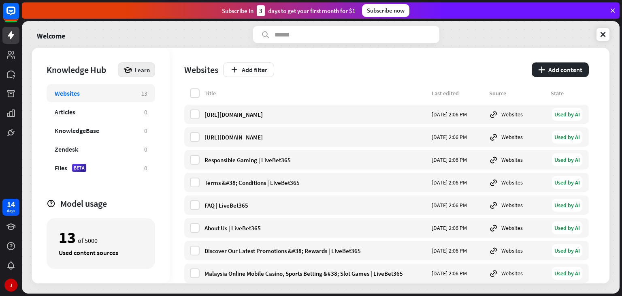
click at [150, 68] on div "Learn" at bounding box center [136, 69] width 37 height 15
click at [150, 60] on div "Knowledge Hub Learn Websites 13 Articles 0 KnowledgeBase 0 Zendesk 0 Files BETA…" at bounding box center [101, 165] width 138 height 235
click at [12, 39] on icon at bounding box center [11, 35] width 10 height 10
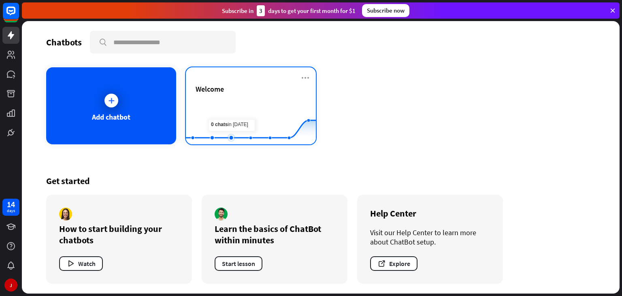
click at [223, 109] on rect at bounding box center [251, 124] width 130 height 51
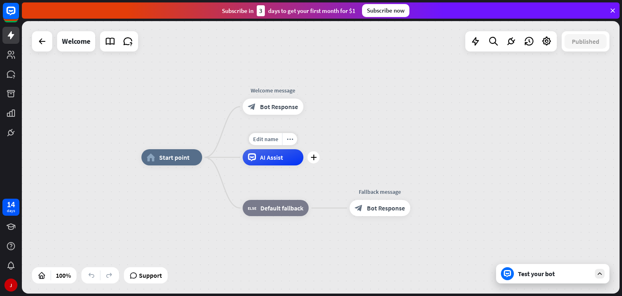
click at [303, 163] on div "Edit name more_horiz plus AI Assist" at bounding box center [273, 157] width 61 height 16
click at [313, 159] on icon "plus" at bounding box center [314, 157] width 6 height 6
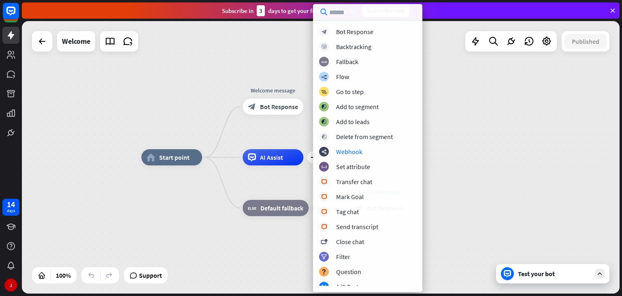
click at [547, 236] on div "home_2 Start point Welcome message block_bot_response Bot Response plus AI Assi…" at bounding box center [440, 293] width 598 height 272
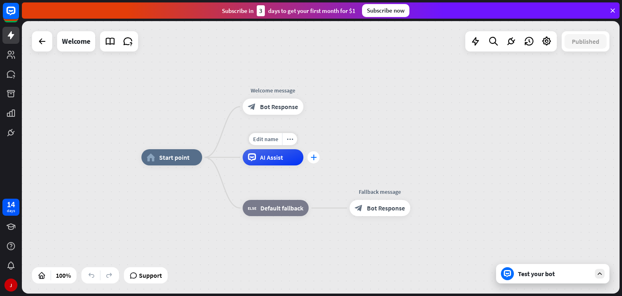
click at [313, 159] on icon "plus" at bounding box center [314, 157] width 6 height 6
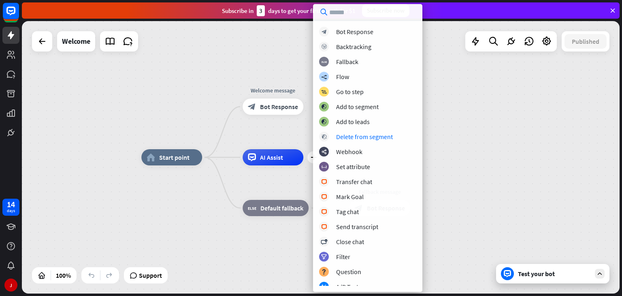
click at [475, 148] on div "home_2 Start point Welcome message block_bot_response Bot Response plus AI Assi…" at bounding box center [321, 157] width 598 height 272
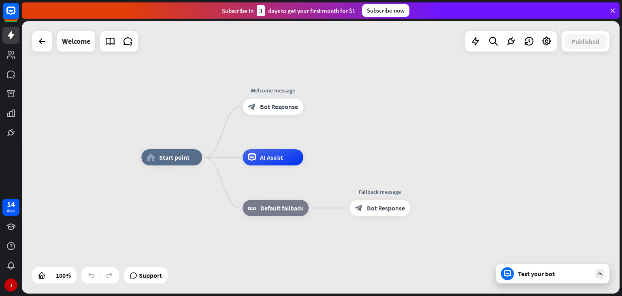
click at [533, 279] on div "Test your bot" at bounding box center [552, 273] width 113 height 19
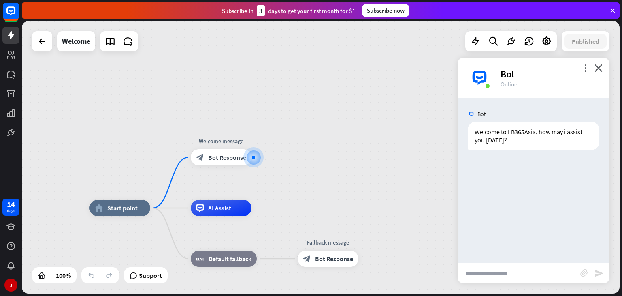
click at [493, 272] on input "text" at bounding box center [519, 273] width 123 height 20
type input "**********"
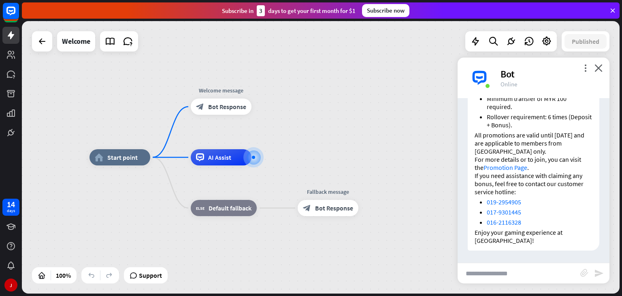
scroll to position [578, 0]
click at [481, 276] on input "text" at bounding box center [519, 273] width 123 height 20
type input "**********"
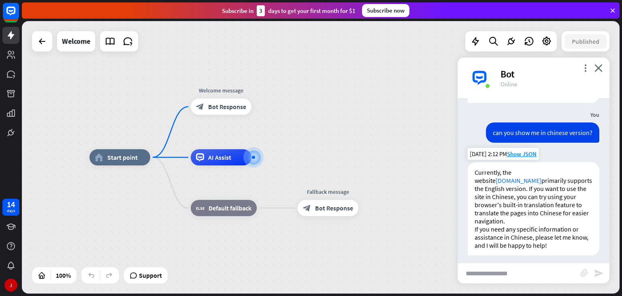
scroll to position [730, 0]
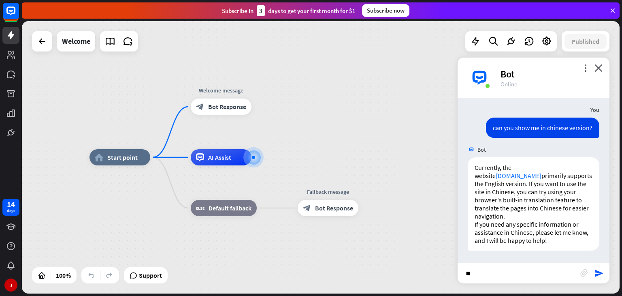
type input "*"
type input "**********"
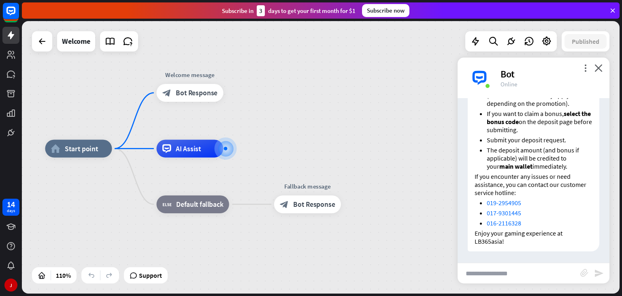
scroll to position [1028, 0]
type input "**********"
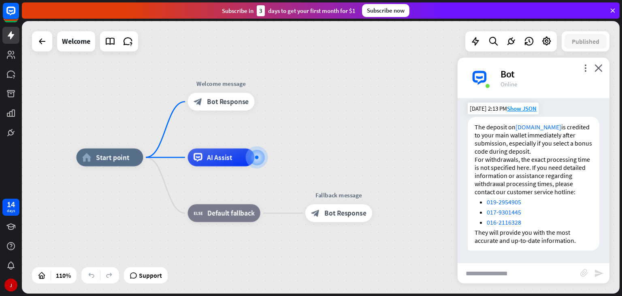
scroll to position [1229, 0]
click at [14, 226] on icon at bounding box center [11, 226] width 10 height 10
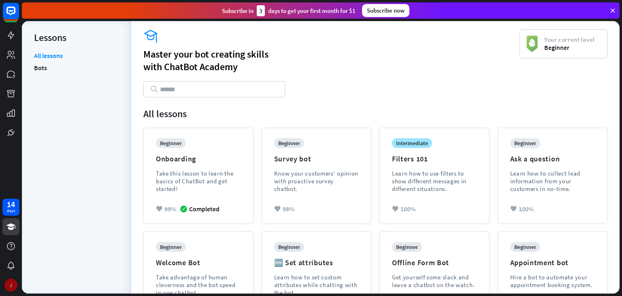
click at [9, 289] on div "J" at bounding box center [10, 284] width 13 height 13
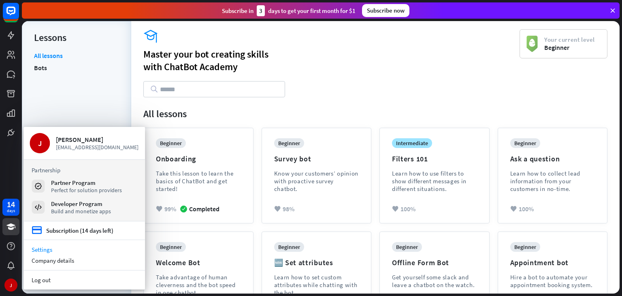
click at [49, 249] on link "Settings" at bounding box center [83, 249] width 121 height 11
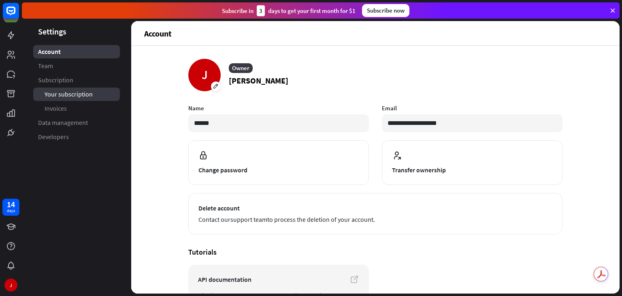
click at [70, 94] on span "Your subscription" at bounding box center [69, 94] width 48 height 9
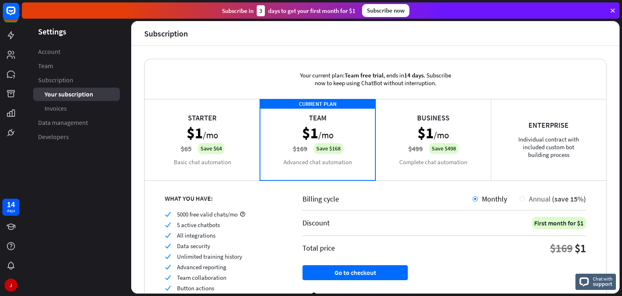
click at [525, 201] on div "Annual (save 15%)" at bounding box center [555, 198] width 61 height 9
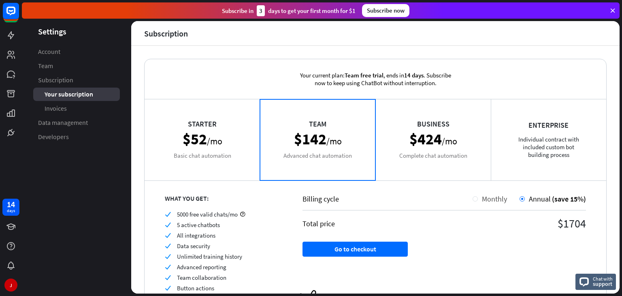
click at [473, 200] on div "Monthly" at bounding box center [490, 198] width 34 height 9
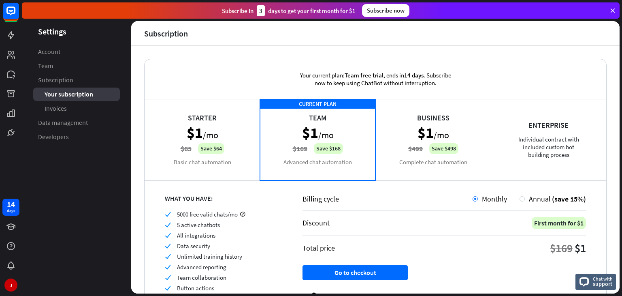
click at [226, 147] on div "Starter $1 /mo $65 Save $64 Basic chat automation" at bounding box center [202, 139] width 115 height 81
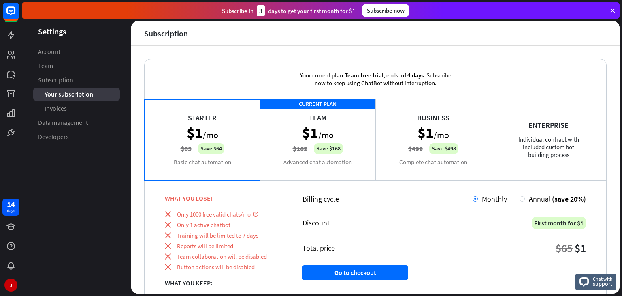
click at [284, 143] on div "CURRENT PLAN Team $1 /mo $169 Save $168 Advanced chat automation" at bounding box center [317, 139] width 115 height 81
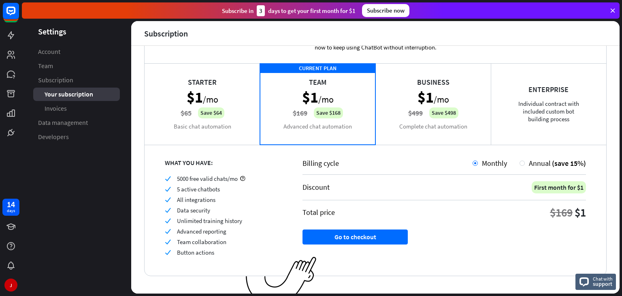
scroll to position [46, 0]
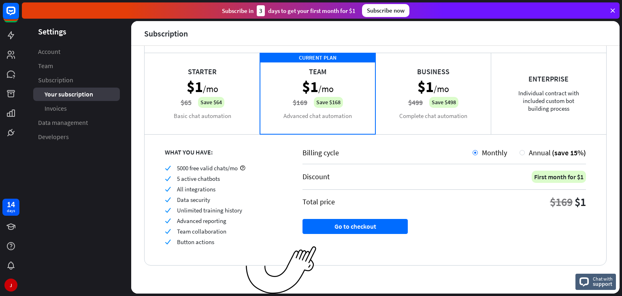
click at [186, 104] on div "Starter $1 /mo $65 Save $64 Basic chat automation" at bounding box center [202, 93] width 115 height 81
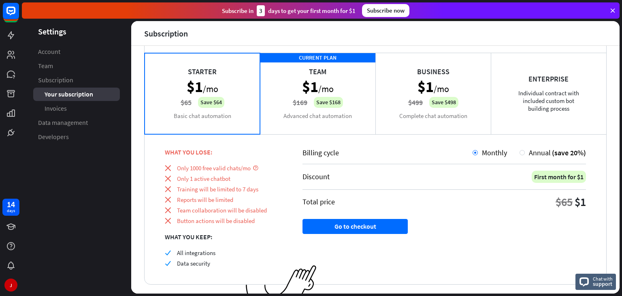
click at [285, 79] on div "CURRENT PLAN Team $1 /mo $169 Save $168 Advanced chat automation" at bounding box center [317, 93] width 115 height 81
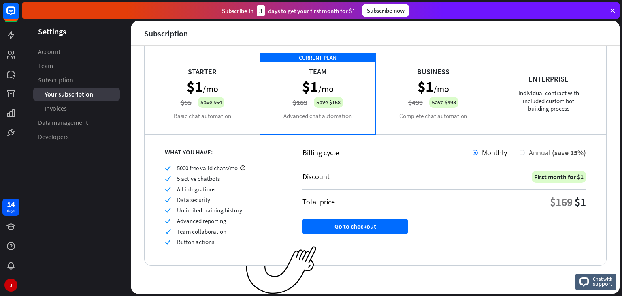
click at [525, 153] on div "Annual (save 15%)" at bounding box center [555, 152] width 61 height 9
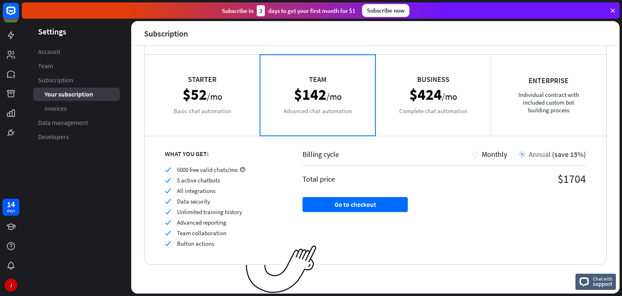
scroll to position [44, 0]
click at [214, 89] on div "Starter $52 /mo Basic chat automation" at bounding box center [202, 95] width 115 height 81
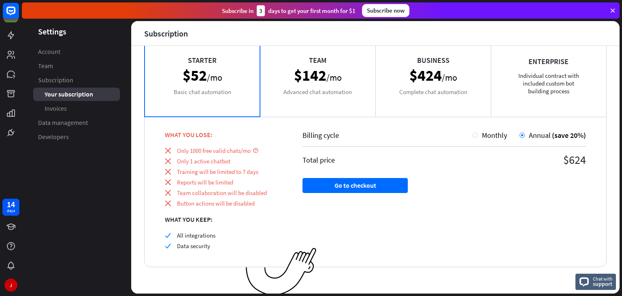
scroll to position [65, 0]
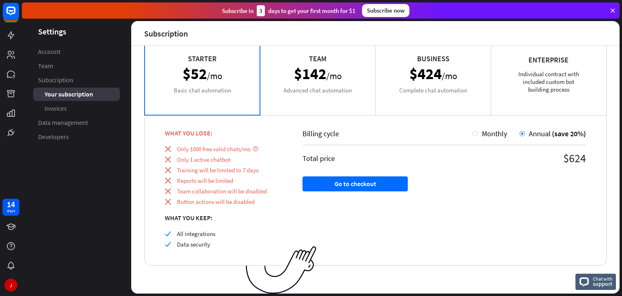
click at [338, 70] on div "Team $142 /mo Advanced chat automation" at bounding box center [317, 74] width 115 height 81
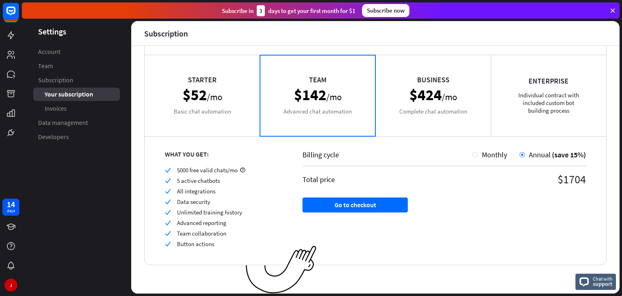
click at [192, 92] on div "Starter $52 /mo Basic chat automation" at bounding box center [202, 95] width 115 height 81
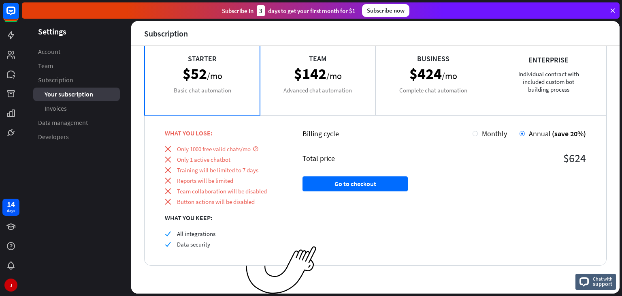
click at [295, 72] on div "Team $142 /mo Advanced chat automation" at bounding box center [317, 74] width 115 height 81
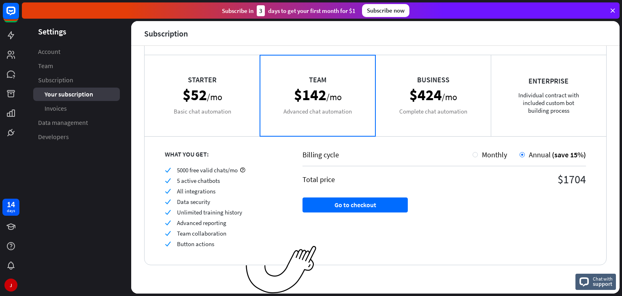
click at [220, 93] on div "Starter $52 /mo Basic chat automation" at bounding box center [202, 95] width 115 height 81
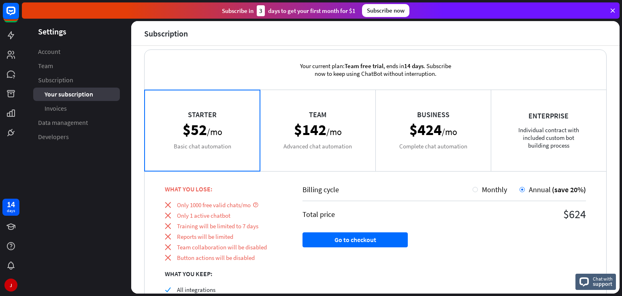
scroll to position [0, 0]
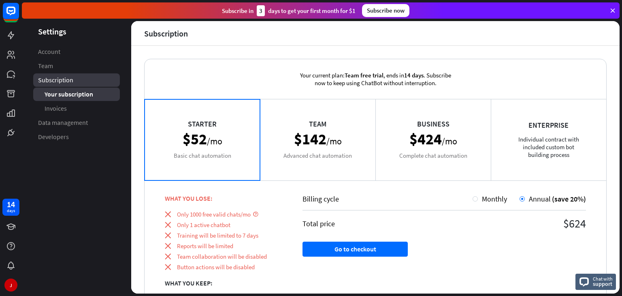
click at [62, 75] on link "Subscription" at bounding box center [76, 79] width 87 height 13
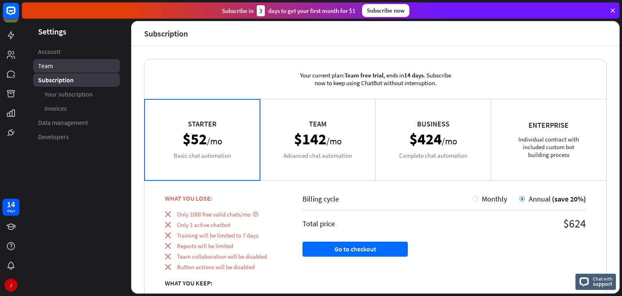
click at [47, 69] on span "Team" at bounding box center [45, 66] width 15 height 9
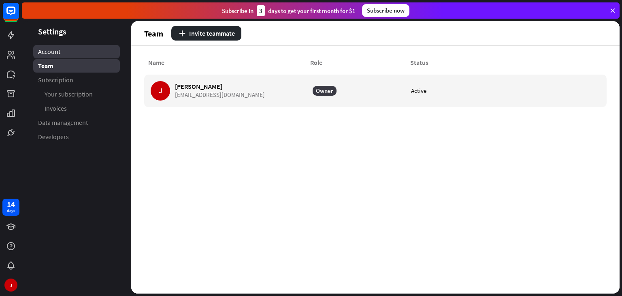
click at [48, 57] on link "Account" at bounding box center [76, 51] width 87 height 13
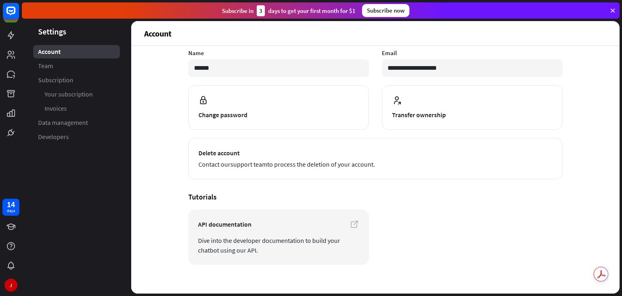
scroll to position [63, 0]
